Goal: Task Accomplishment & Management: Manage account settings

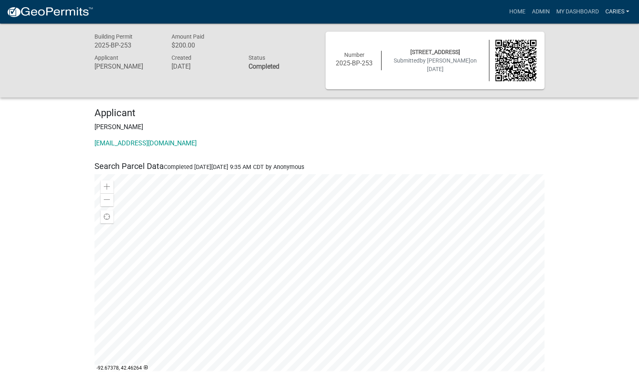
click at [615, 10] on link "CarieS" at bounding box center [618, 11] width 30 height 15
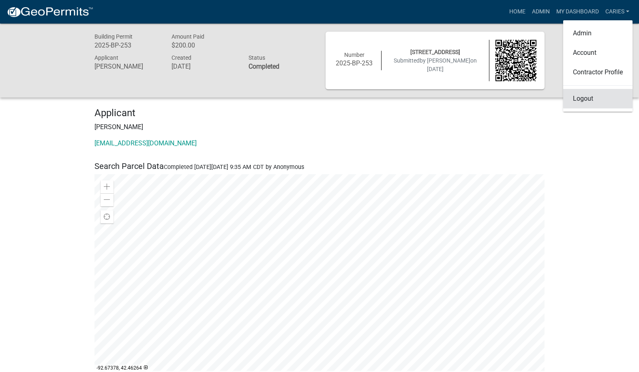
click at [577, 100] on link "Logout" at bounding box center [598, 98] width 69 height 19
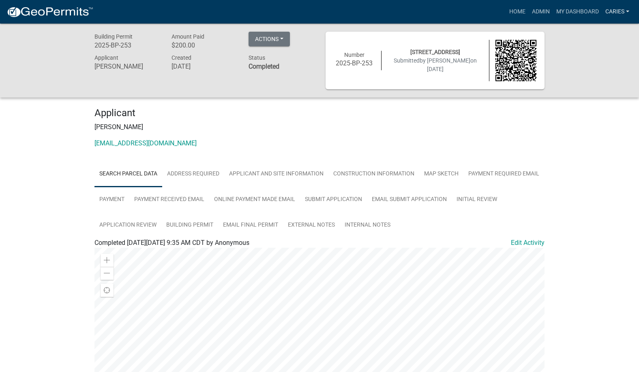
click at [611, 13] on link "CarieS" at bounding box center [618, 11] width 30 height 15
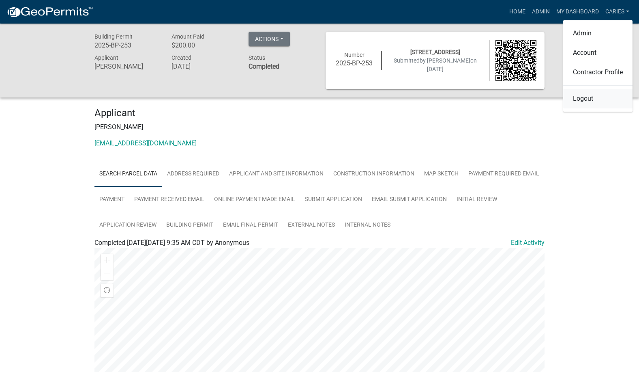
click at [585, 97] on link "Logout" at bounding box center [598, 98] width 69 height 19
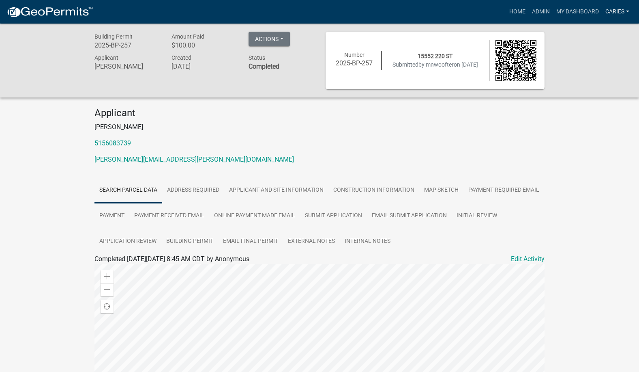
click at [620, 10] on link "CarieS" at bounding box center [618, 11] width 30 height 15
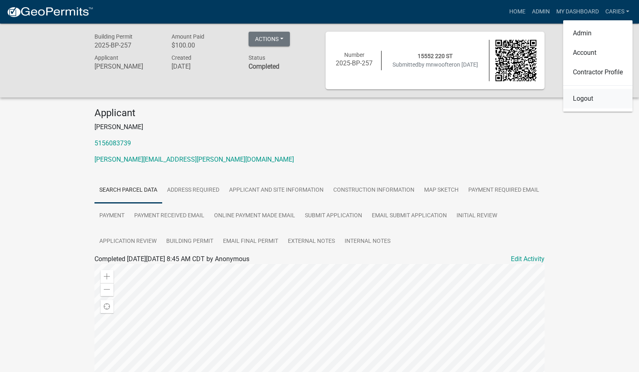
click at [581, 97] on link "Logout" at bounding box center [598, 98] width 69 height 19
